Goal: Browse casually

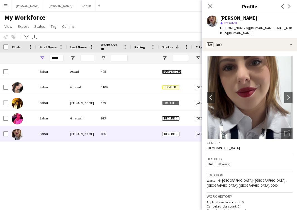
click at [216, 0] on div "Close pop-in" at bounding box center [210, 6] width 16 height 13
click at [247, 0] on div "Close pop-in Profile Previous Next" at bounding box center [249, 6] width 95 height 13
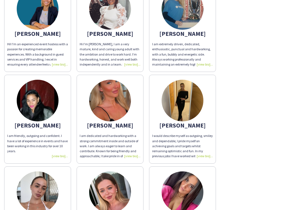
scroll to position [80, 0]
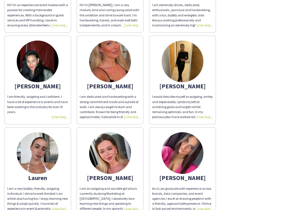
click at [45, 64] on img at bounding box center [38, 62] width 42 height 42
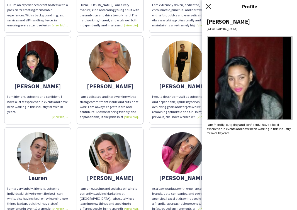
click at [210, 8] on icon "Close pop-in" at bounding box center [207, 6] width 5 height 5
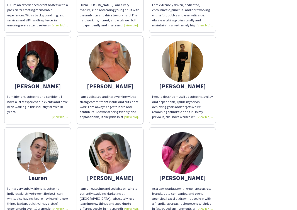
scroll to position [189, 0]
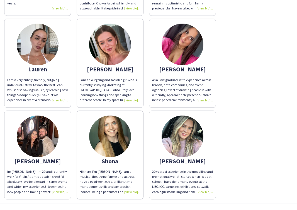
click at [40, 46] on img at bounding box center [38, 45] width 42 height 42
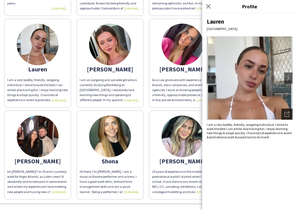
click at [289, 112] on div "Open photos pop-in" at bounding box center [286, 114] width 11 height 11
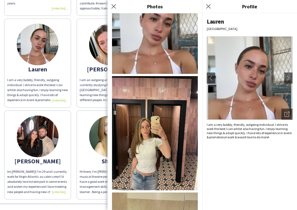
scroll to position [0, 0]
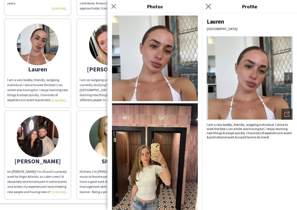
click at [211, 9] on app-icon "Close pop-in" at bounding box center [208, 7] width 8 height 8
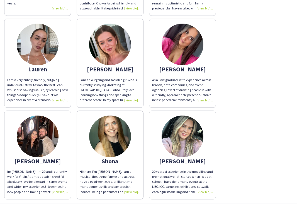
click at [51, 46] on img at bounding box center [38, 45] width 42 height 42
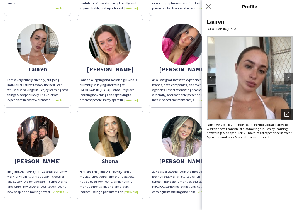
click at [286, 113] on icon "Open photos pop-in" at bounding box center [286, 114] width 5 height 5
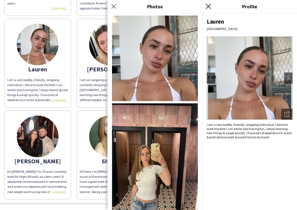
click at [209, 7] on icon "Close pop-in" at bounding box center [207, 6] width 5 height 5
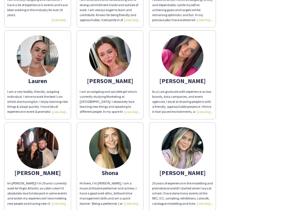
scroll to position [127, 0]
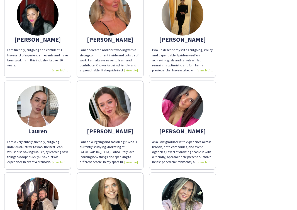
click at [104, 28] on img at bounding box center [110, 15] width 42 height 42
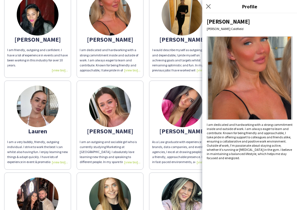
click at [178, 22] on img at bounding box center [182, 15] width 42 height 42
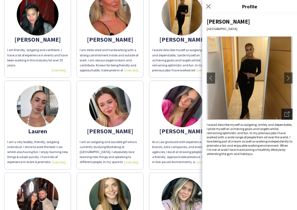
click at [287, 115] on icon "Open photos pop-in" at bounding box center [286, 114] width 5 height 5
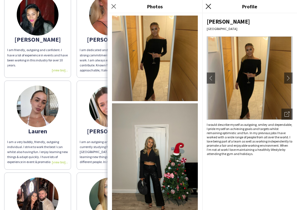
click at [210, 6] on icon "Close pop-in" at bounding box center [207, 6] width 5 height 5
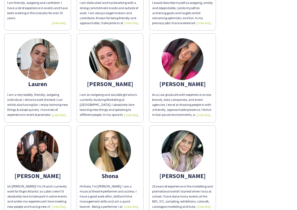
scroll to position [0, 0]
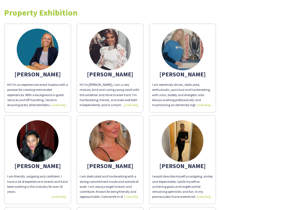
click at [189, 50] on img at bounding box center [182, 50] width 42 height 42
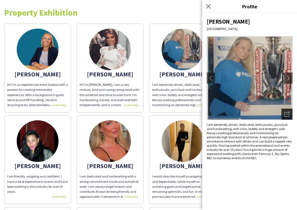
click at [285, 115] on icon "Open photos pop-in" at bounding box center [286, 114] width 5 height 5
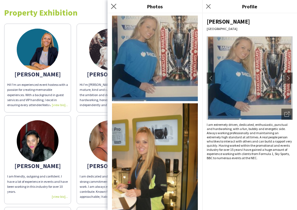
click at [117, 8] on app-icon "Close pop-in" at bounding box center [114, 7] width 8 height 8
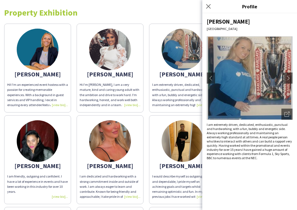
scroll to position [1, 0]
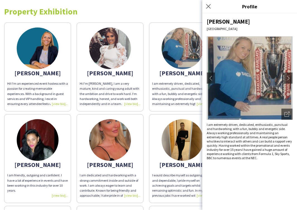
click at [187, 158] on img at bounding box center [182, 140] width 42 height 42
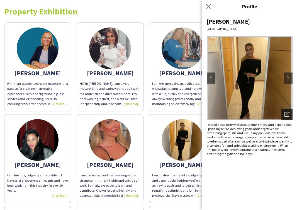
click at [288, 113] on icon at bounding box center [287, 113] width 3 height 3
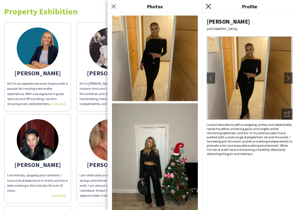
click at [208, 8] on icon "Close pop-in" at bounding box center [207, 6] width 5 height 5
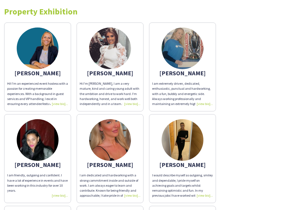
click at [49, 39] on img at bounding box center [38, 49] width 42 height 42
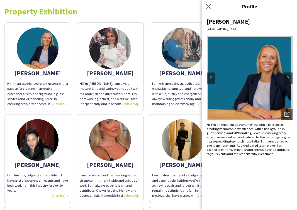
click at [118, 51] on img at bounding box center [110, 49] width 42 height 42
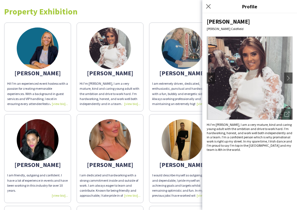
click at [182, 56] on img at bounding box center [182, 49] width 42 height 42
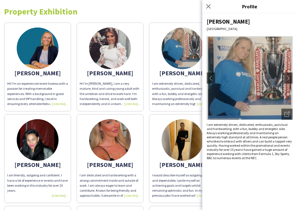
scroll to position [201, 0]
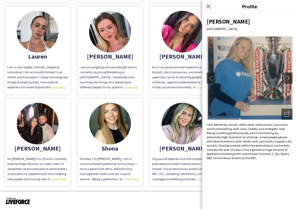
click at [44, 114] on img at bounding box center [38, 124] width 42 height 42
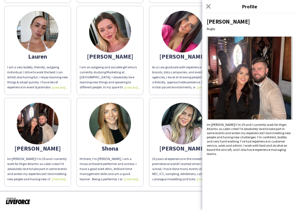
click at [119, 118] on img at bounding box center [110, 124] width 42 height 42
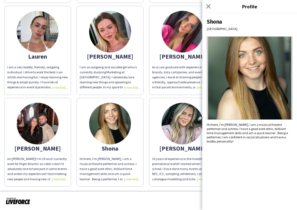
click at [186, 125] on img at bounding box center [182, 124] width 42 height 42
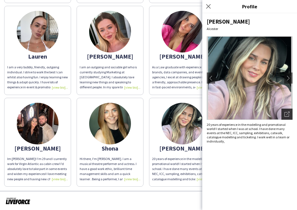
click at [285, 114] on icon "Open photos pop-in" at bounding box center [286, 114] width 5 height 5
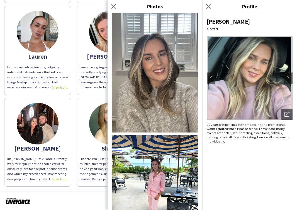
scroll to position [0, 0]
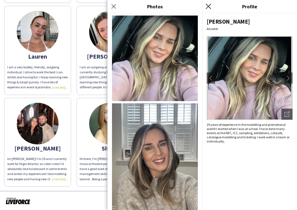
click at [208, 6] on icon at bounding box center [207, 6] width 5 height 5
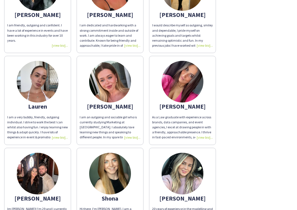
scroll to position [37, 0]
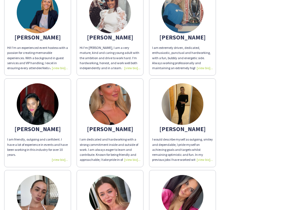
click at [182, 187] on img at bounding box center [182, 196] width 42 height 42
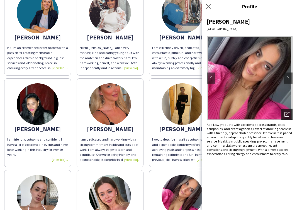
click at [285, 117] on div "Open photos pop-in" at bounding box center [286, 114] width 11 height 11
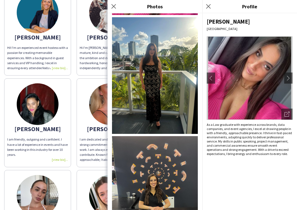
scroll to position [85, 0]
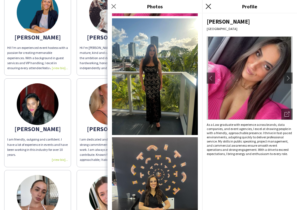
click at [208, 8] on icon "Close pop-in" at bounding box center [207, 6] width 5 height 5
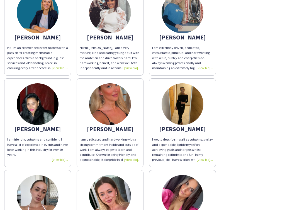
click at [181, 196] on img at bounding box center [182, 196] width 42 height 42
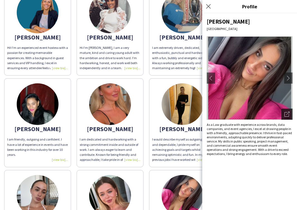
click at [286, 116] on icon "Open photos pop-in" at bounding box center [286, 114] width 5 height 5
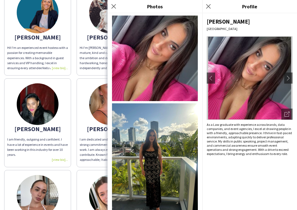
scroll to position [201, 0]
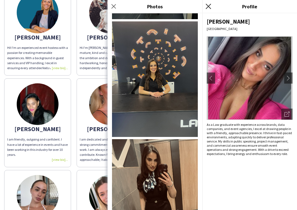
click at [206, 7] on icon "Close pop-in" at bounding box center [207, 6] width 5 height 5
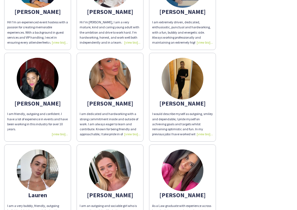
scroll to position [73, 0]
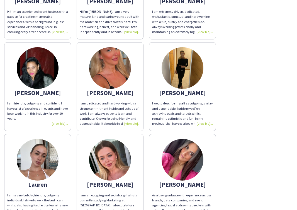
click at [50, 164] on img at bounding box center [38, 160] width 42 height 42
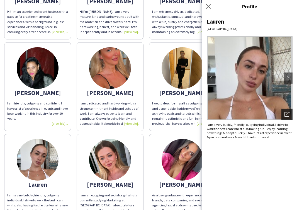
click at [285, 115] on icon "Open photos pop-in" at bounding box center [286, 114] width 5 height 5
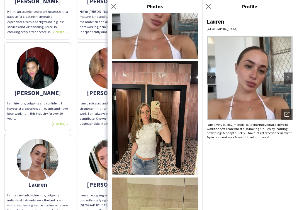
scroll to position [0, 0]
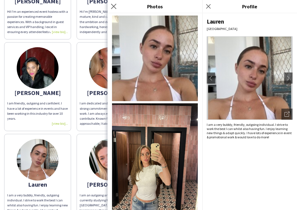
click at [116, 6] on app-icon "Close pop-in" at bounding box center [114, 7] width 8 height 8
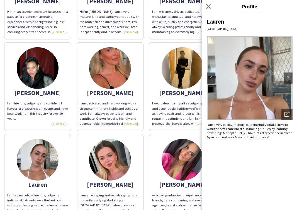
click at [41, 78] on img at bounding box center [38, 68] width 42 height 42
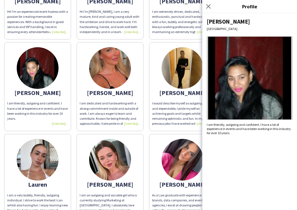
click at [113, 80] on img at bounding box center [110, 68] width 42 height 42
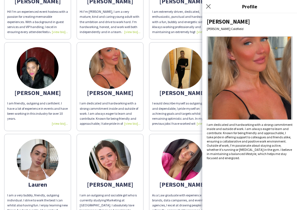
click at [171, 74] on img at bounding box center [182, 68] width 42 height 42
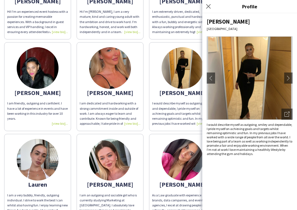
click at [112, 151] on img at bounding box center [110, 160] width 42 height 42
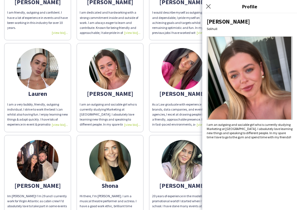
scroll to position [201, 0]
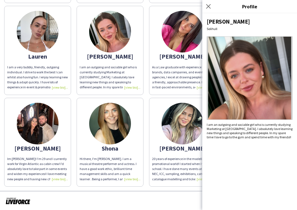
click at [114, 124] on img at bounding box center [110, 124] width 42 height 42
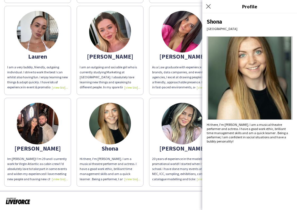
click at [56, 123] on img at bounding box center [38, 124] width 42 height 42
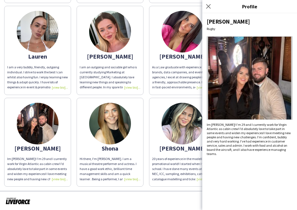
click at [181, 136] on img at bounding box center [182, 124] width 42 height 42
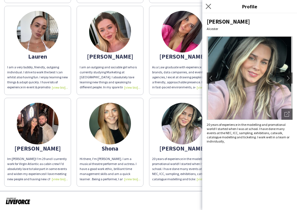
click at [208, 9] on app-icon "Close pop-in" at bounding box center [208, 7] width 8 height 8
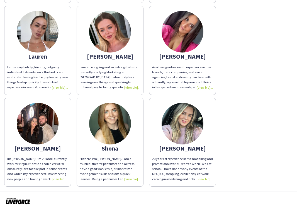
scroll to position [0, 0]
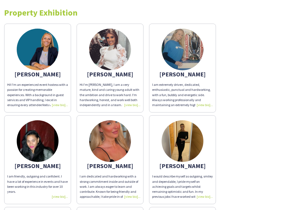
click at [183, 59] on img at bounding box center [182, 50] width 42 height 42
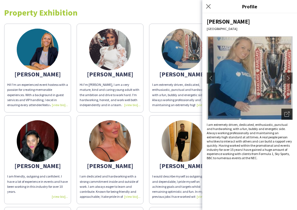
click at [284, 113] on icon "Open photos pop-in" at bounding box center [286, 114] width 5 height 5
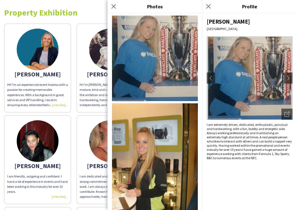
scroll to position [10, 0]
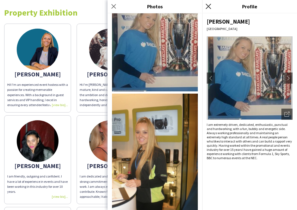
click at [208, 6] on icon at bounding box center [207, 6] width 5 height 5
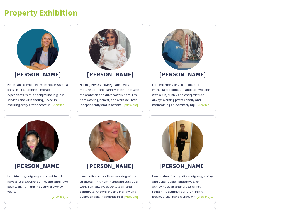
click at [39, 49] on img at bounding box center [38, 50] width 42 height 42
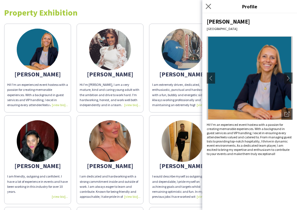
click at [211, 8] on app-icon "Close pop-in" at bounding box center [208, 7] width 8 height 8
